Goal: Information Seeking & Learning: Learn about a topic

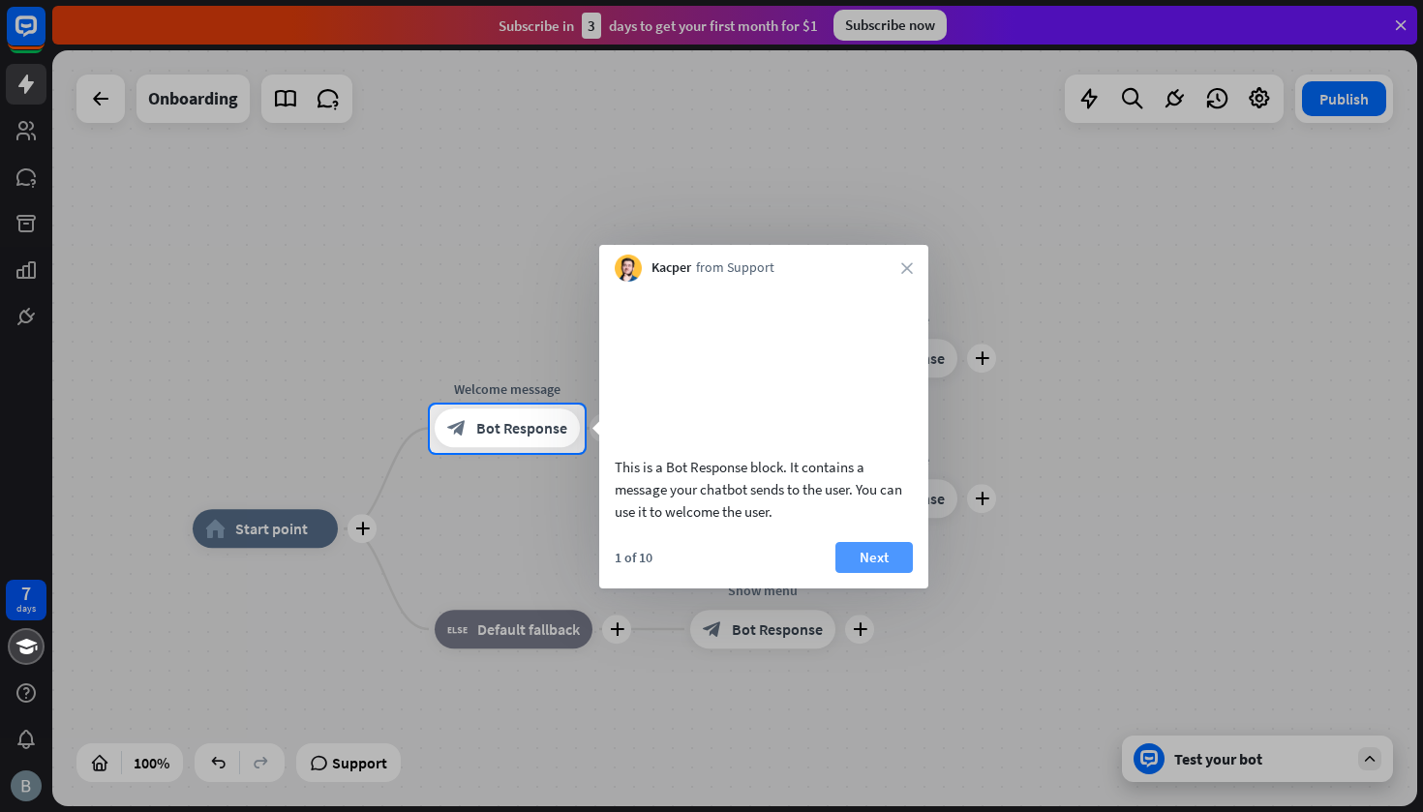
click at [880, 573] on button "Next" at bounding box center [874, 557] width 77 height 31
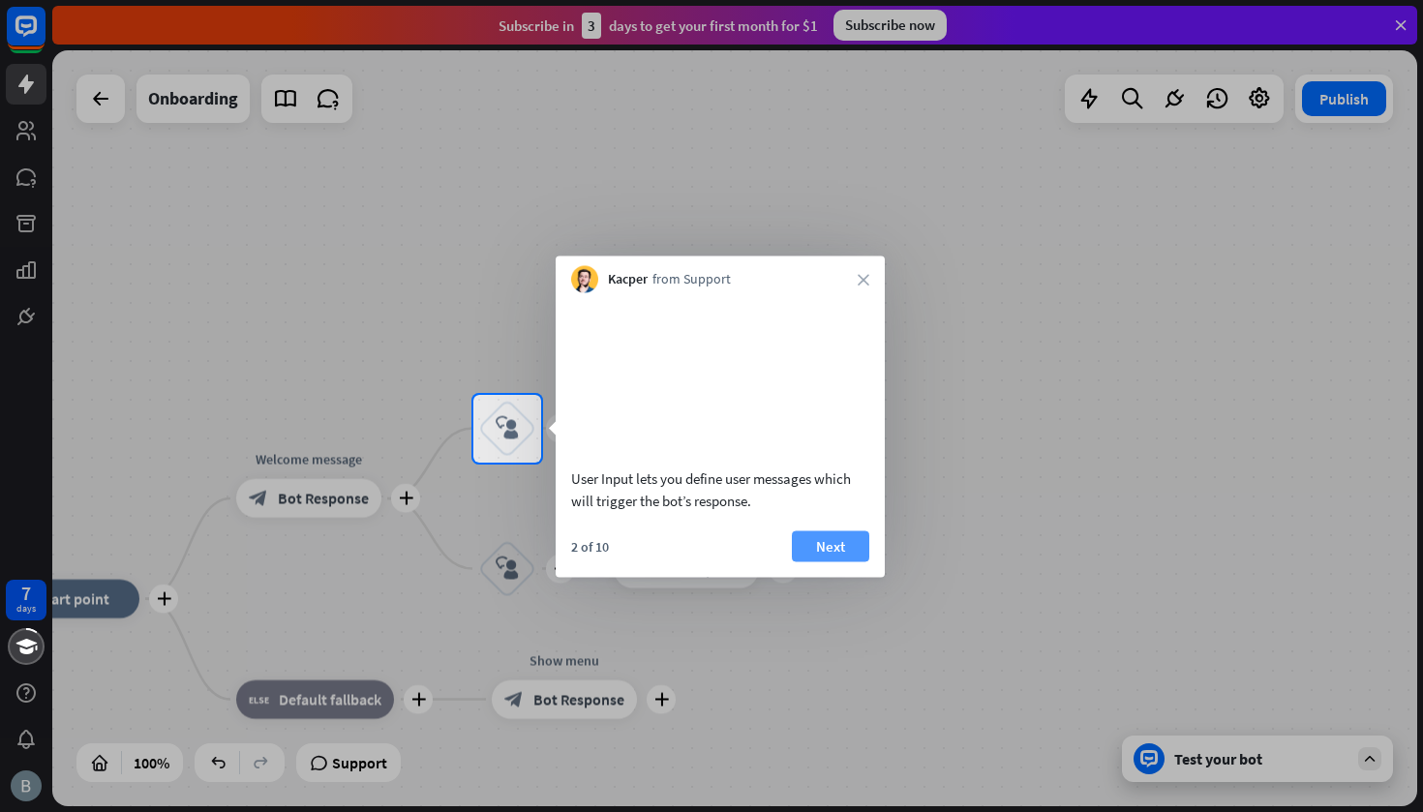
click at [850, 562] on button "Next" at bounding box center [830, 546] width 77 height 31
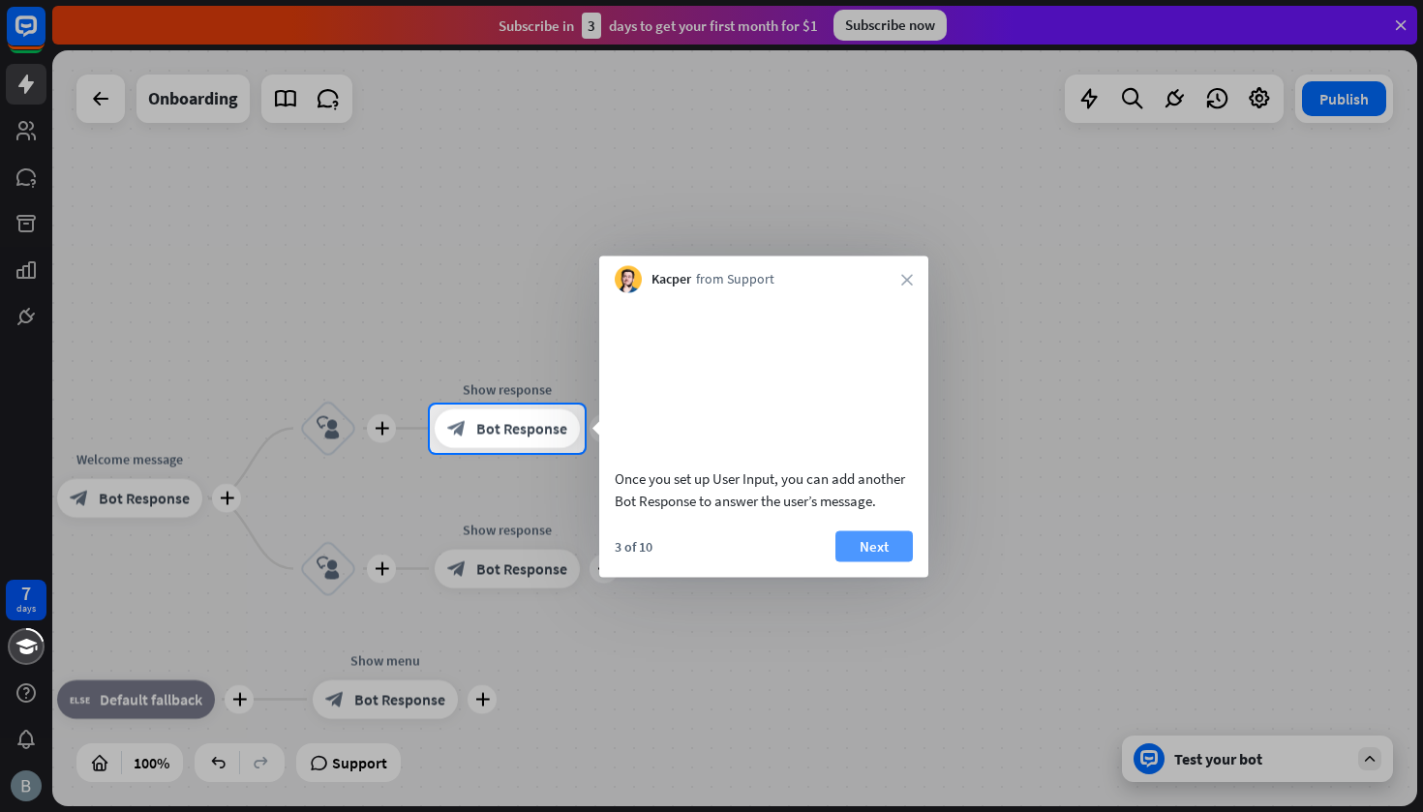
click at [872, 562] on button "Next" at bounding box center [874, 546] width 77 height 31
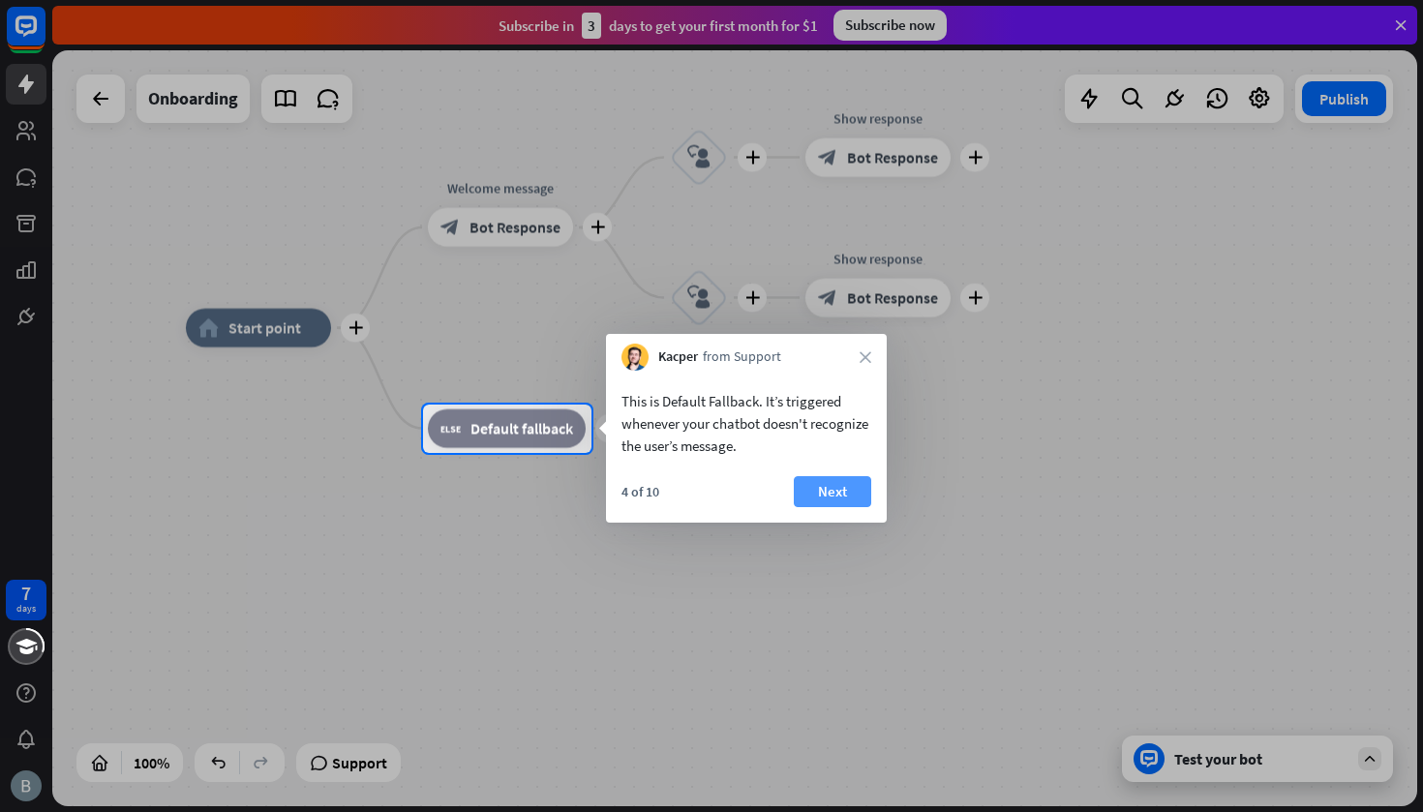
click at [847, 491] on button "Next" at bounding box center [832, 491] width 77 height 31
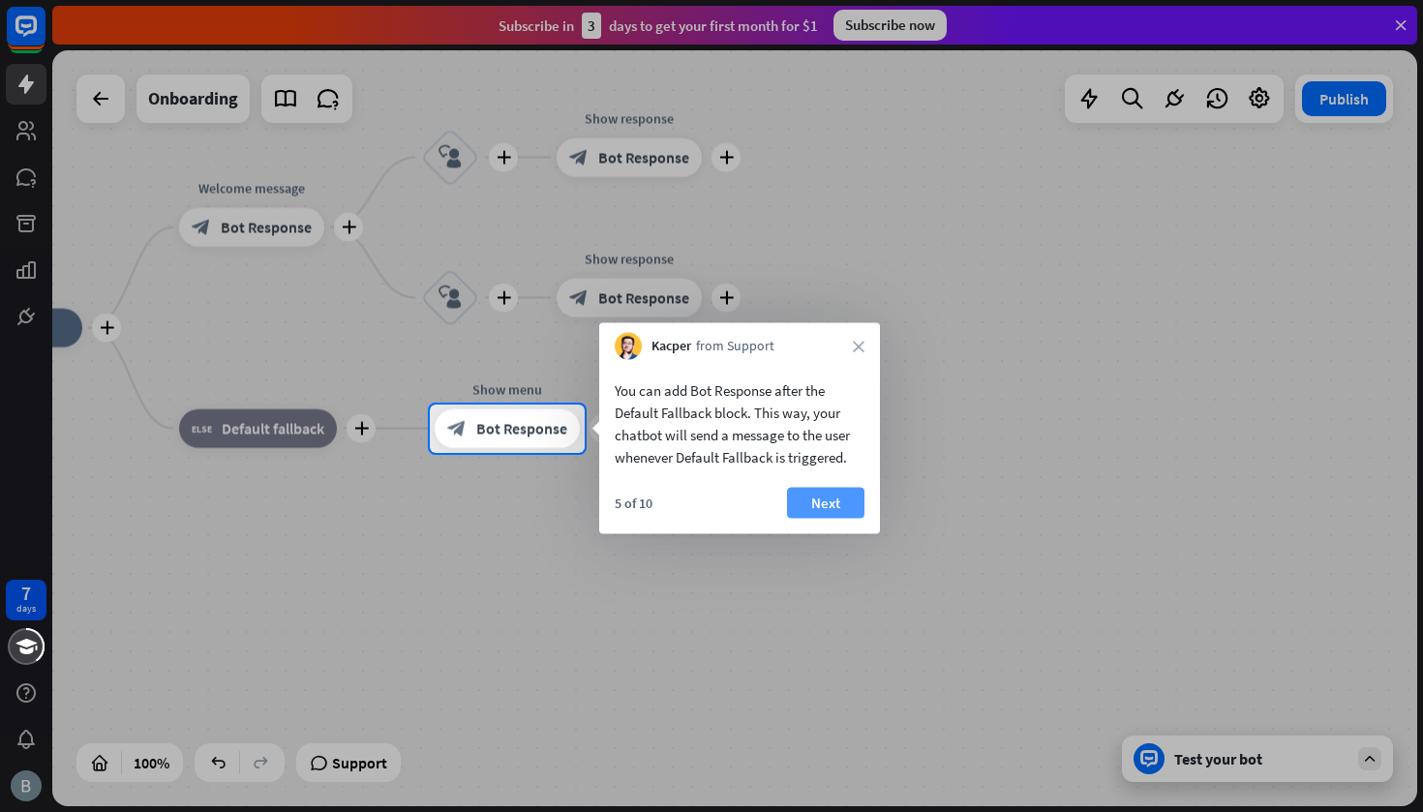
click at [843, 499] on button "Next" at bounding box center [825, 503] width 77 height 31
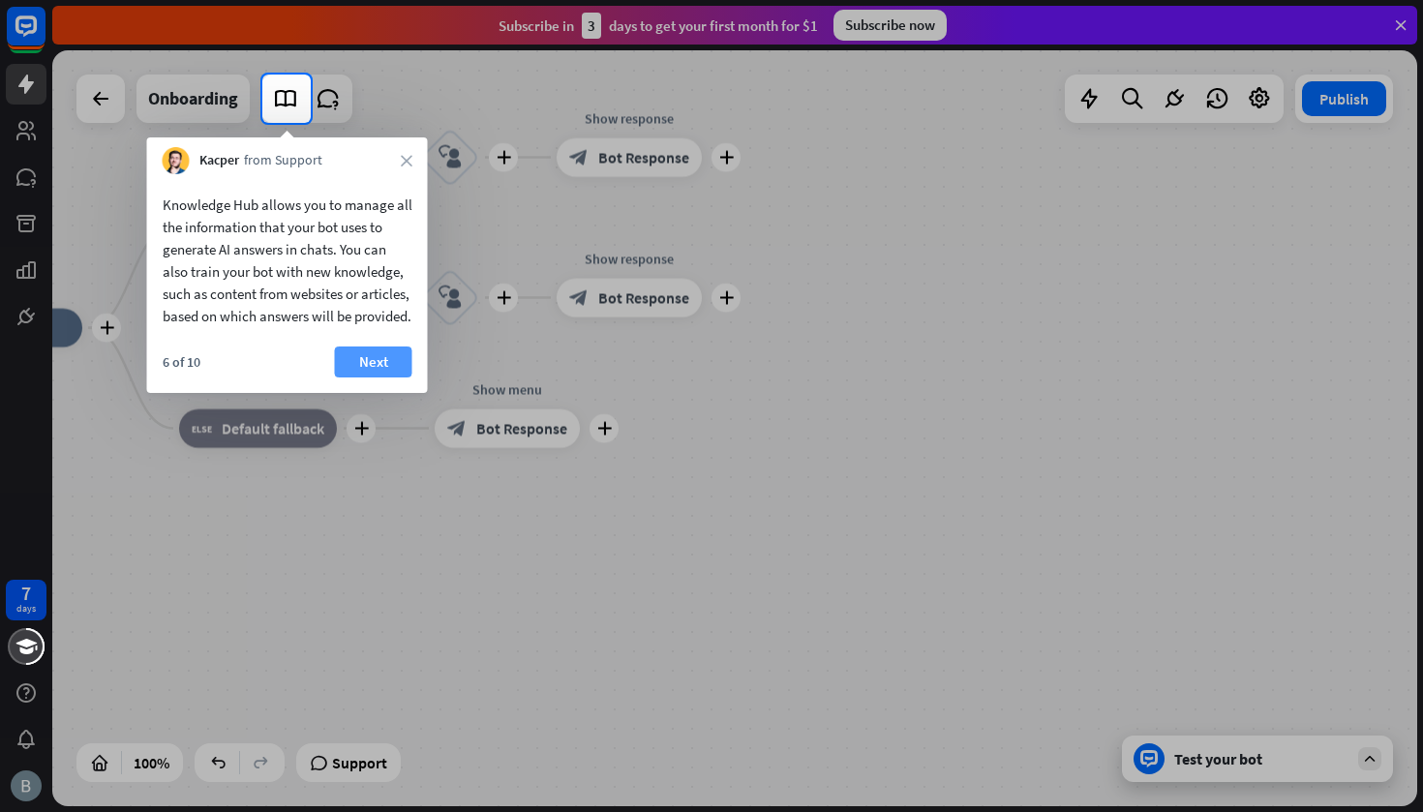
click at [398, 378] on button "Next" at bounding box center [373, 362] width 77 height 31
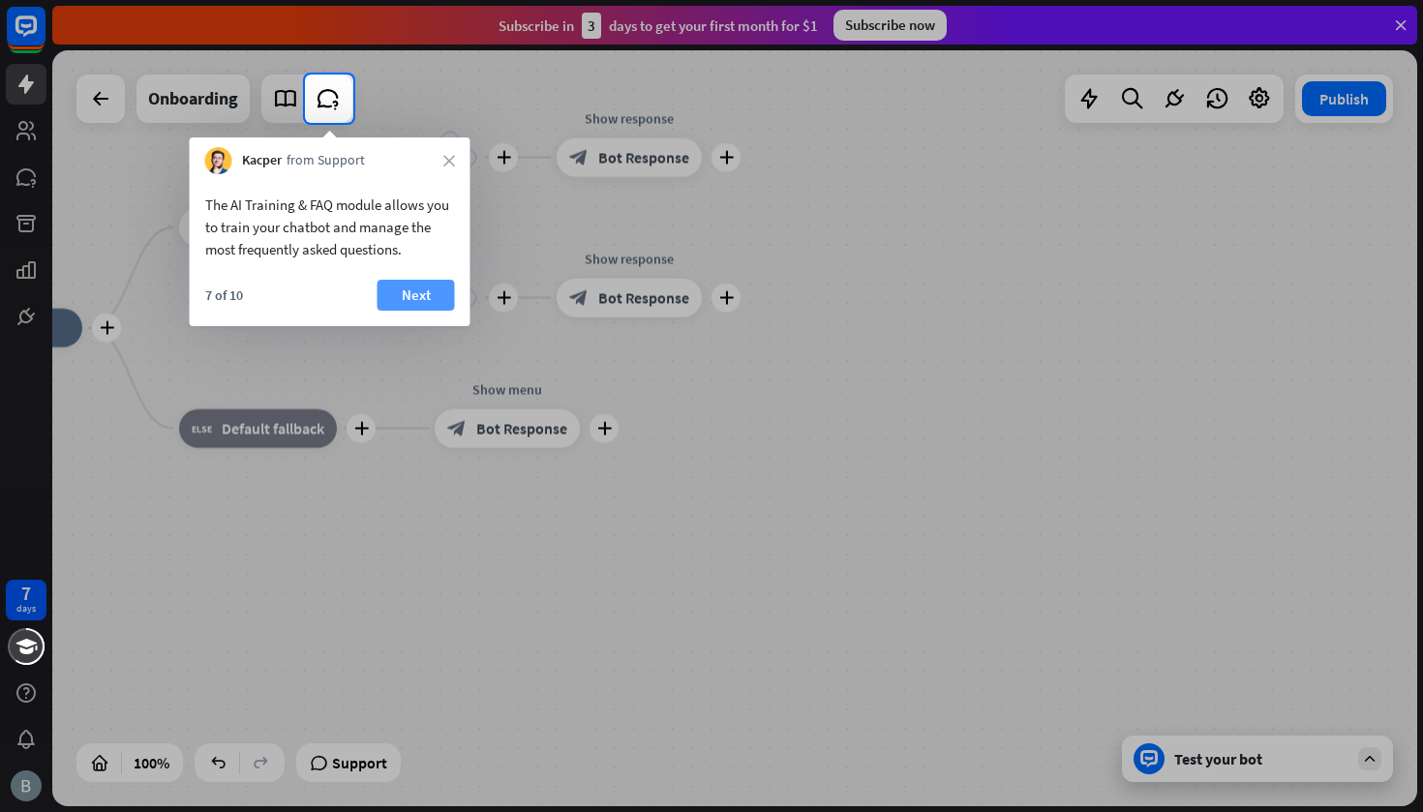
click at [404, 296] on button "Next" at bounding box center [416, 295] width 77 height 31
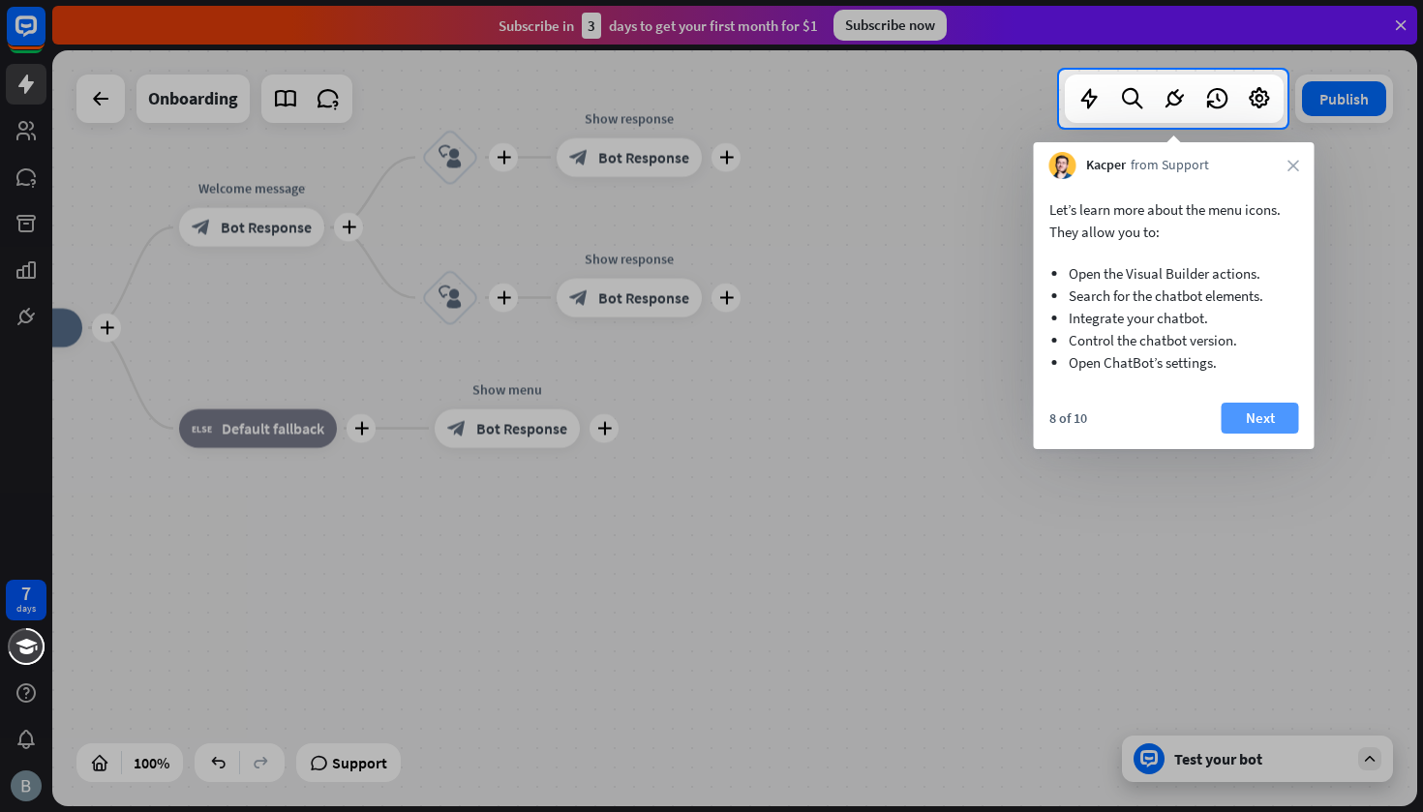
click at [1277, 411] on button "Next" at bounding box center [1260, 418] width 77 height 31
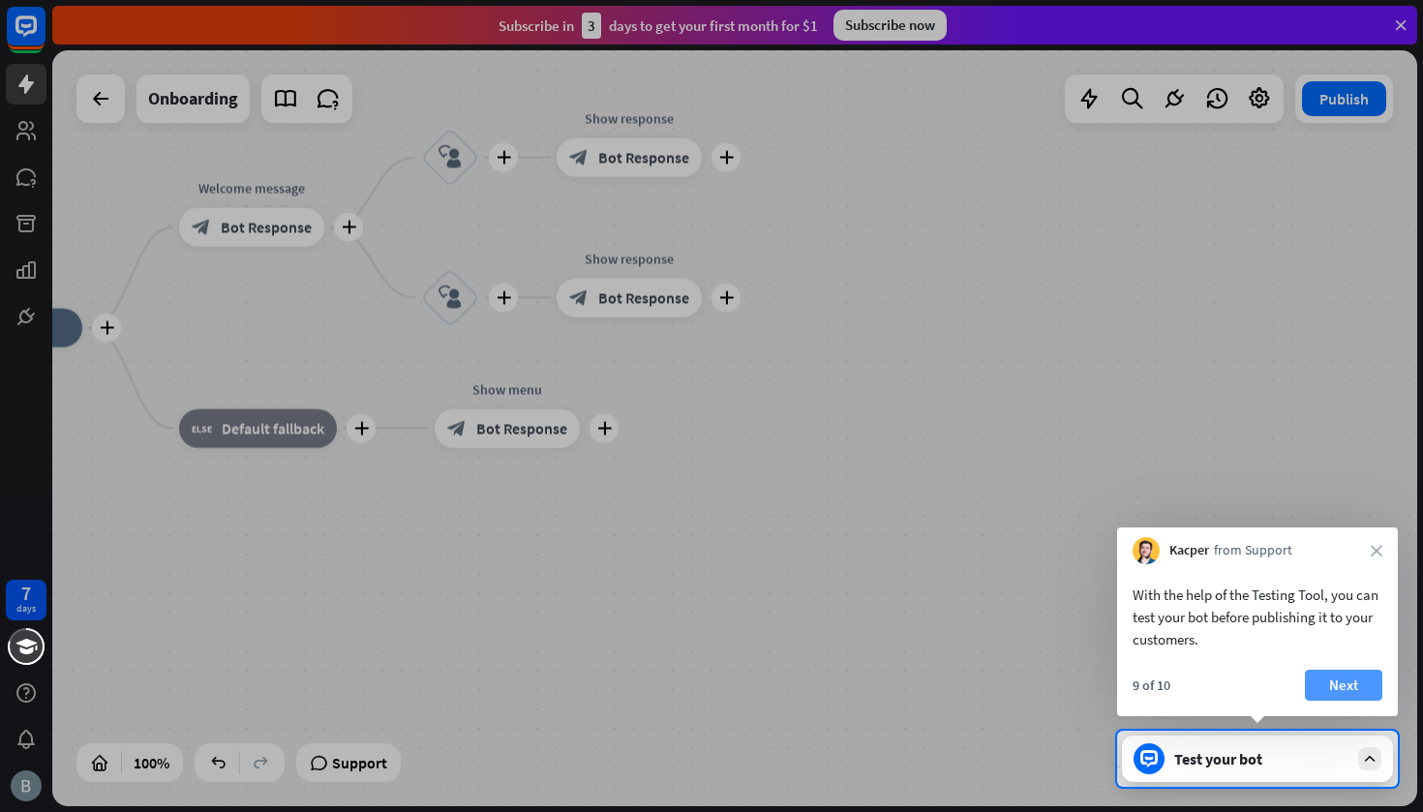
click at [1333, 685] on button "Next" at bounding box center [1343, 685] width 77 height 31
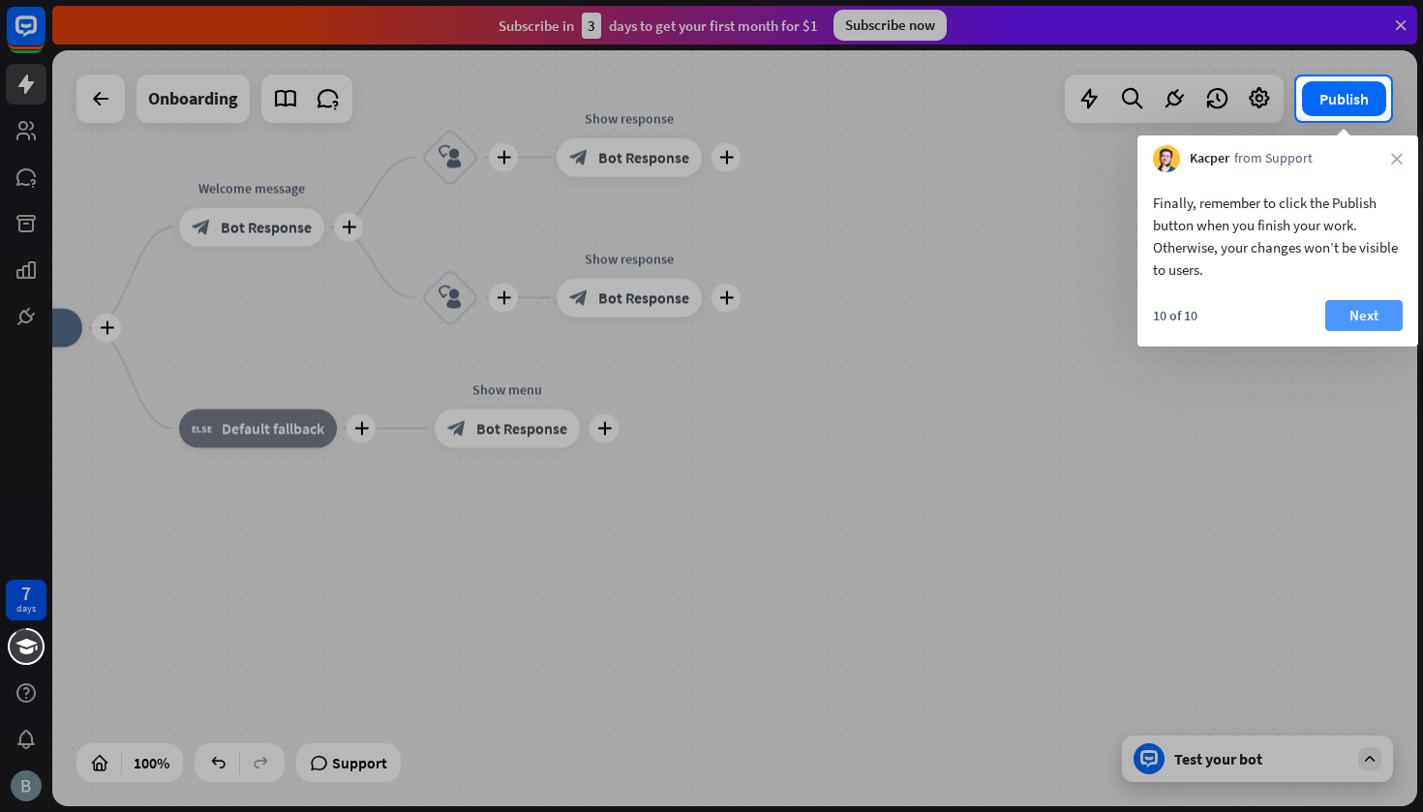
click at [1365, 317] on button "Next" at bounding box center [1363, 315] width 77 height 31
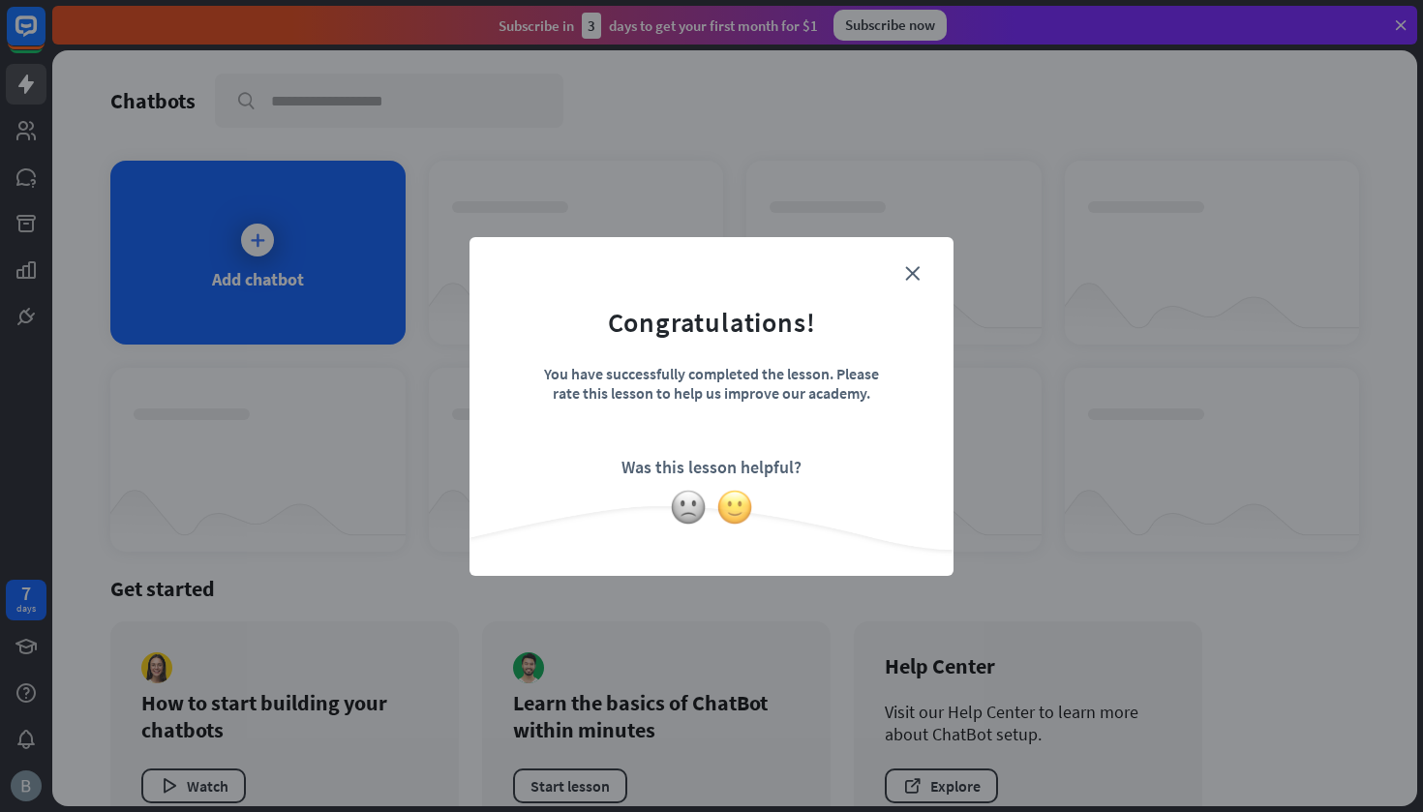
click at [737, 508] on img at bounding box center [734, 507] width 37 height 37
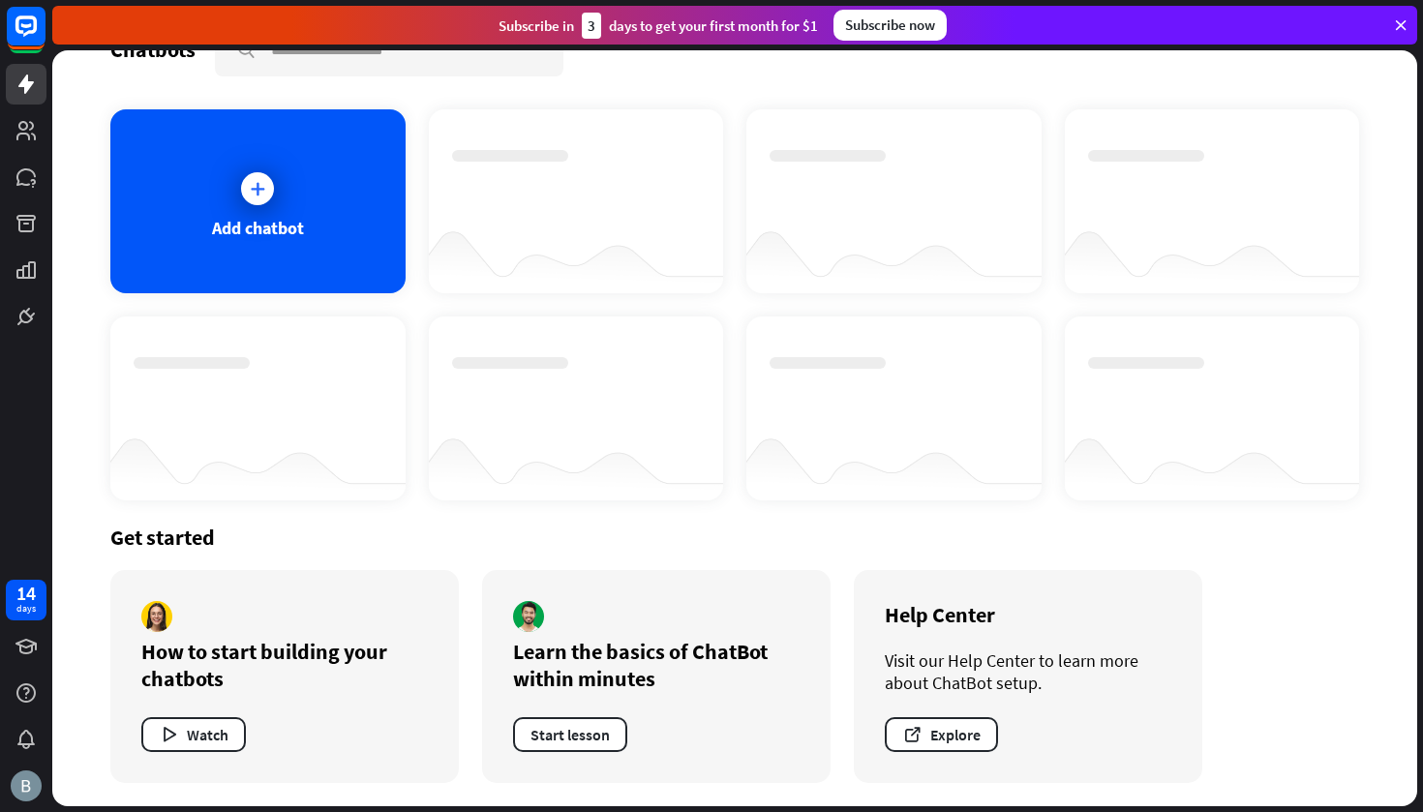
scroll to position [51, 0]
